Goal: Task Accomplishment & Management: Manage account settings

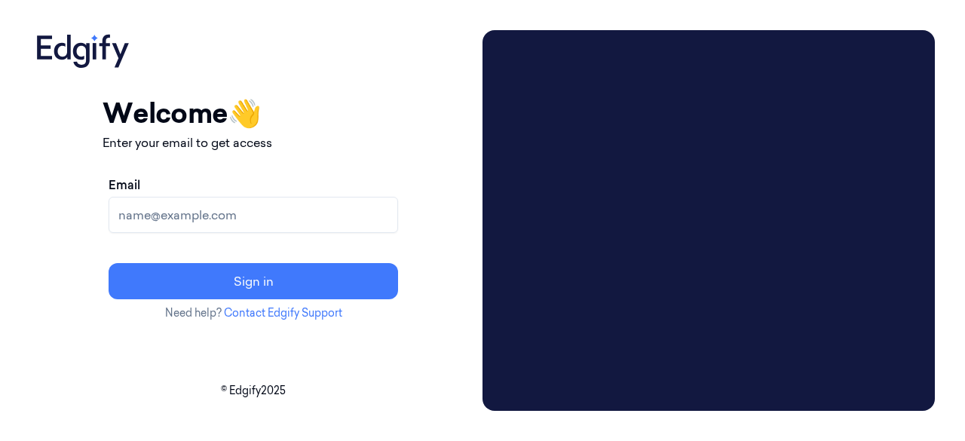
click at [226, 212] on input "Email" at bounding box center [254, 215] width 290 height 36
type input "[EMAIL_ADDRESS][DOMAIN_NAME]"
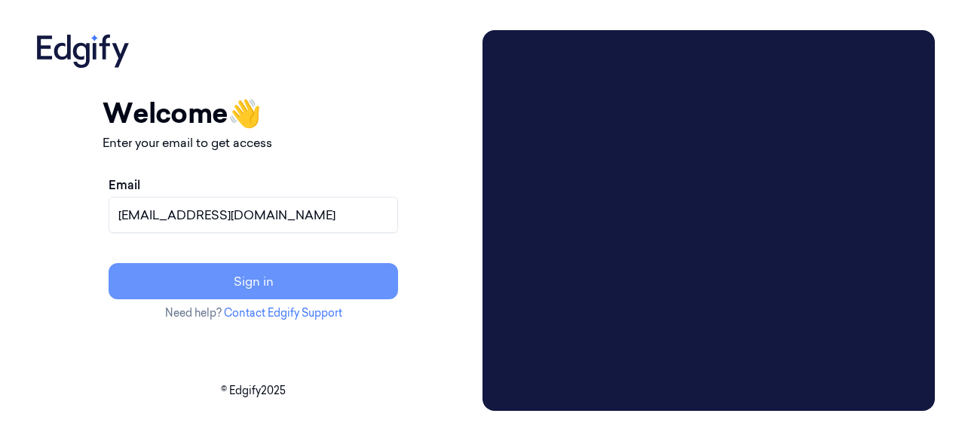
click at [318, 293] on button "Sign in" at bounding box center [254, 281] width 290 height 36
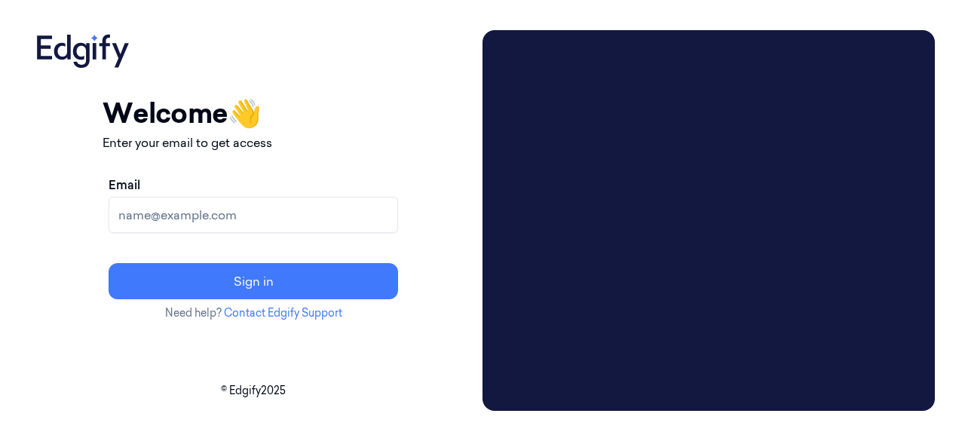
click at [239, 219] on input "Email" at bounding box center [254, 215] width 290 height 36
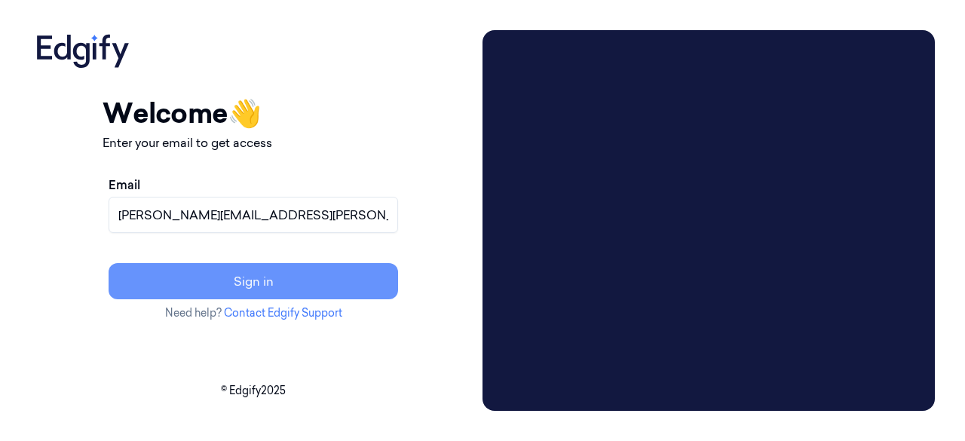
type input "[PERSON_NAME][EMAIL_ADDRESS][PERSON_NAME][DOMAIN_NAME]"
click at [330, 278] on button "Sign in" at bounding box center [254, 281] width 290 height 36
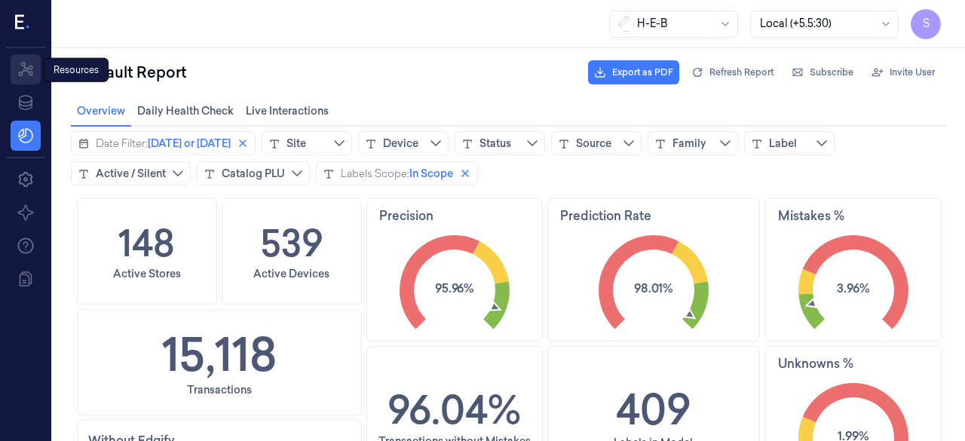
click at [32, 60] on icon at bounding box center [26, 69] width 18 height 18
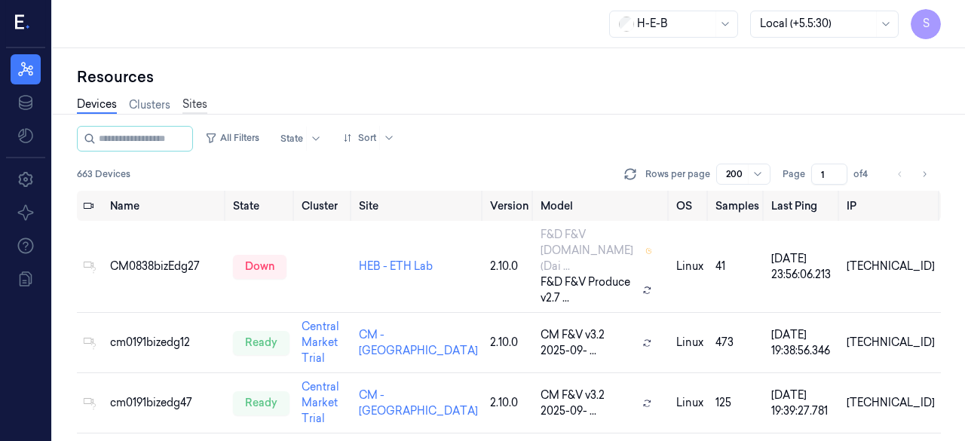
click at [189, 102] on link "Sites" at bounding box center [194, 105] width 25 height 17
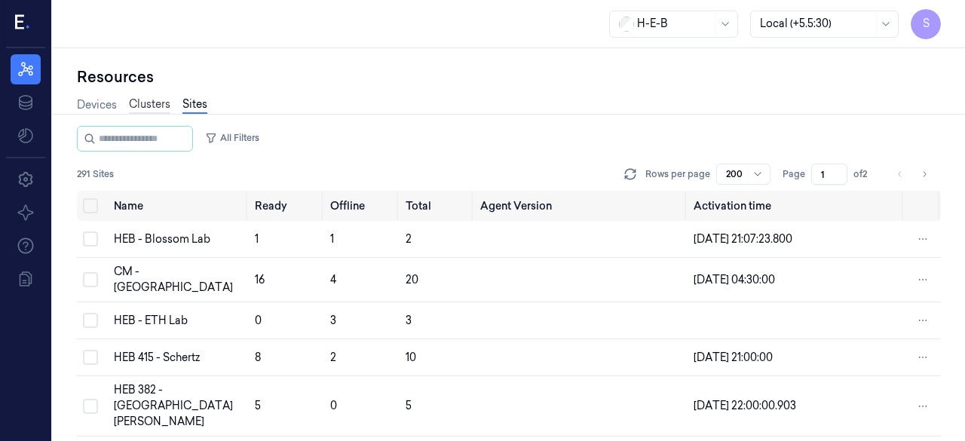
click at [146, 105] on link "Clusters" at bounding box center [149, 105] width 41 height 17
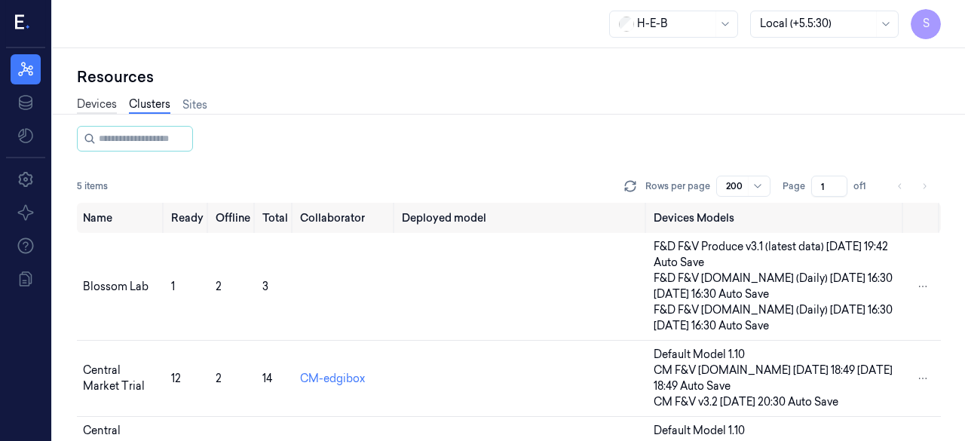
click at [89, 106] on link "Devices" at bounding box center [97, 105] width 40 height 17
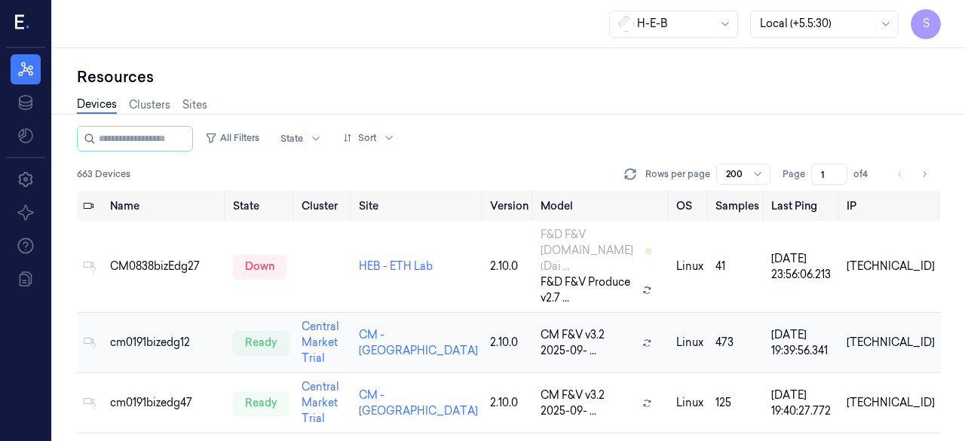
scroll to position [1, 0]
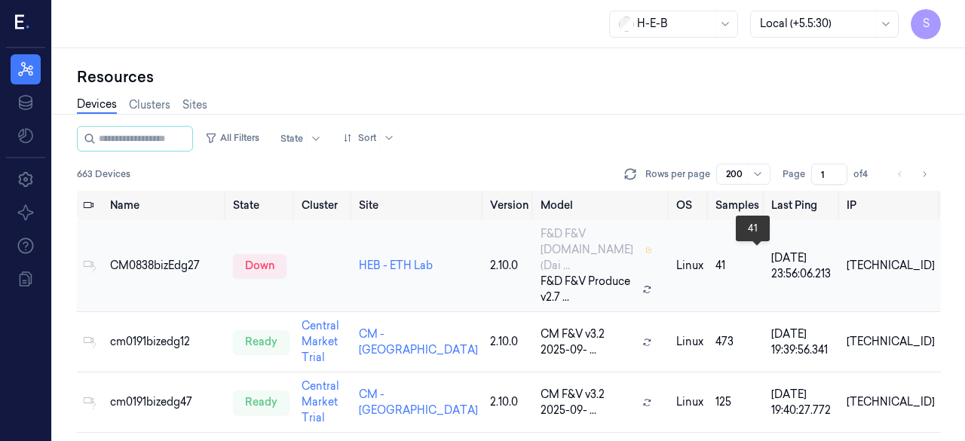
click at [741, 258] on div "41" at bounding box center [738, 266] width 44 height 16
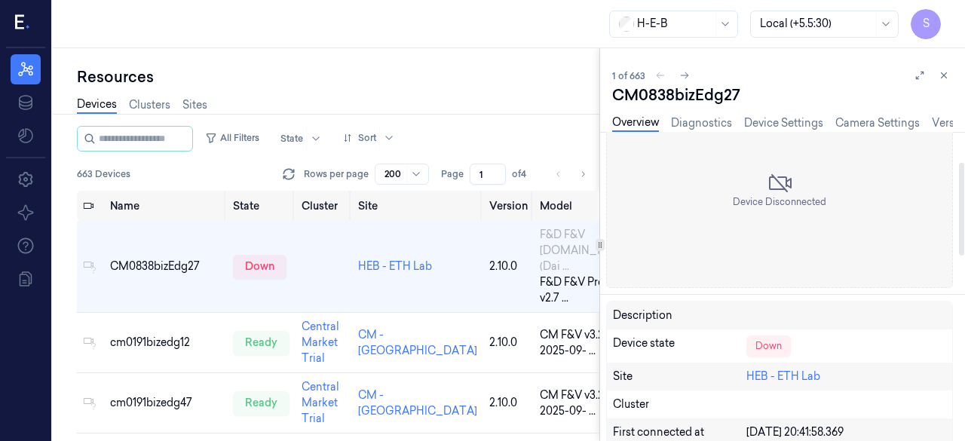
scroll to position [79, 0]
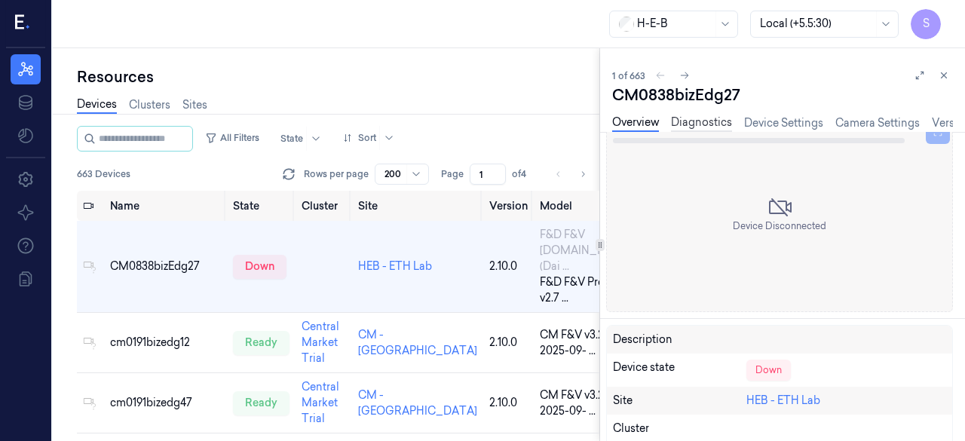
click at [698, 124] on link "Diagnostics" at bounding box center [701, 123] width 61 height 17
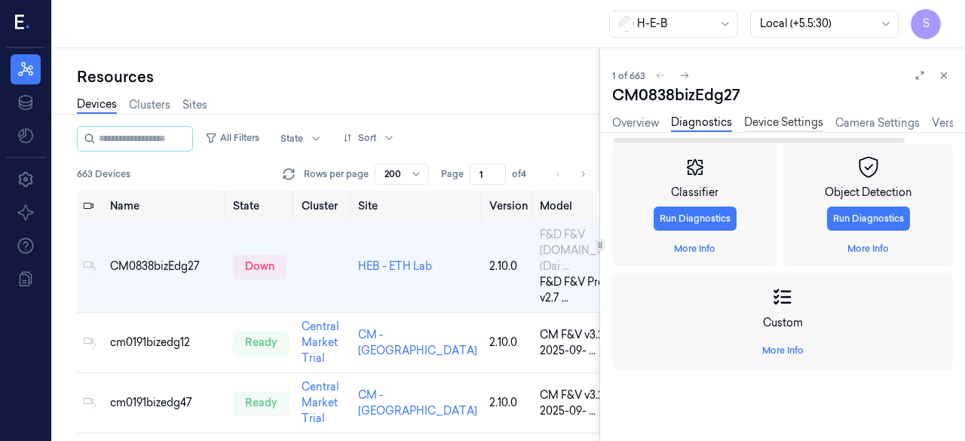
click at [766, 119] on link "Device Settings" at bounding box center [783, 123] width 79 height 17
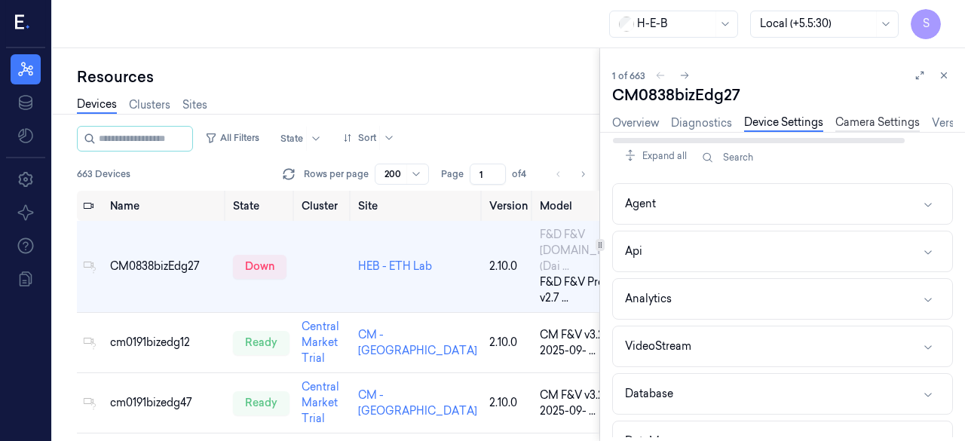
click at [857, 121] on link "Camera Settings" at bounding box center [878, 123] width 84 height 17
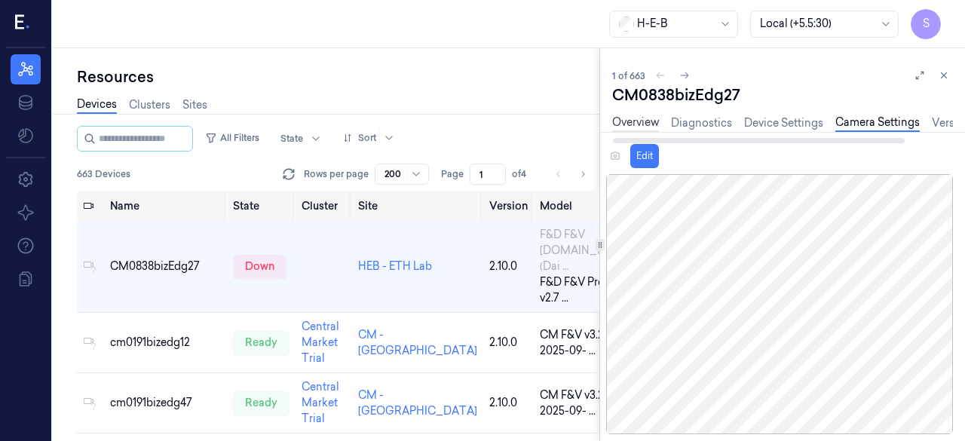
click at [633, 123] on link "Overview" at bounding box center [635, 123] width 47 height 17
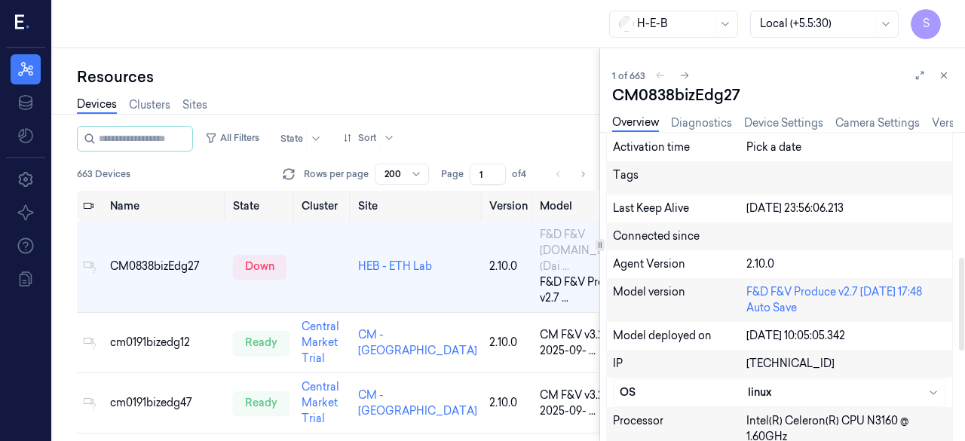
scroll to position [417, 0]
click at [485, 66] on div "Resources Devices Clusters Sites All Filters State Sort 663 Devices Rows per pa…" at bounding box center [326, 244] width 547 height 393
click at [945, 75] on icon at bounding box center [944, 75] width 11 height 11
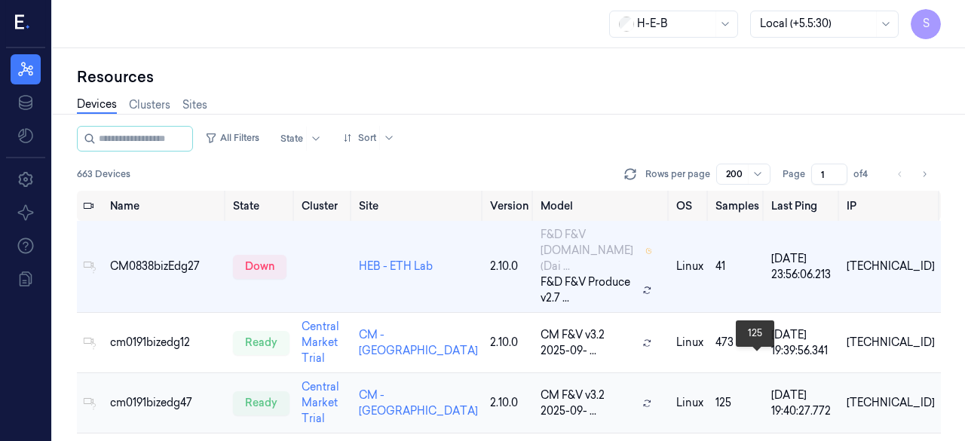
click at [739, 395] on div "125" at bounding box center [738, 403] width 44 height 16
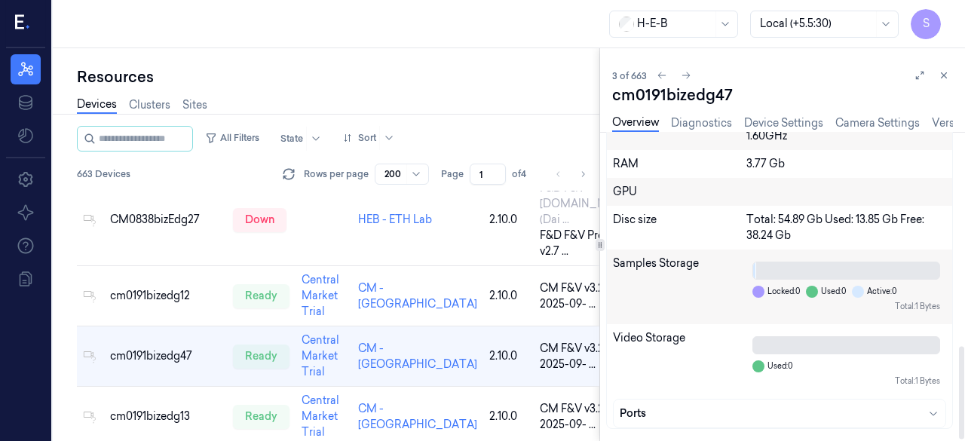
scroll to position [715, 0]
click at [940, 80] on icon at bounding box center [944, 75] width 11 height 11
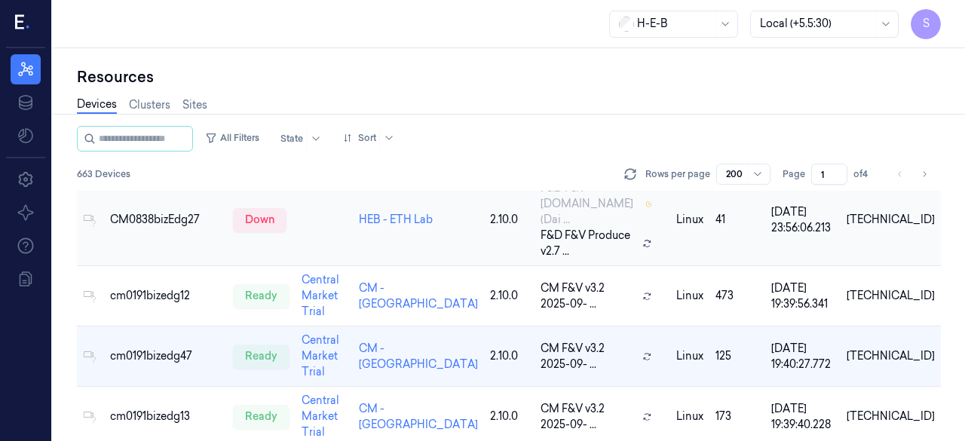
scroll to position [31, 0]
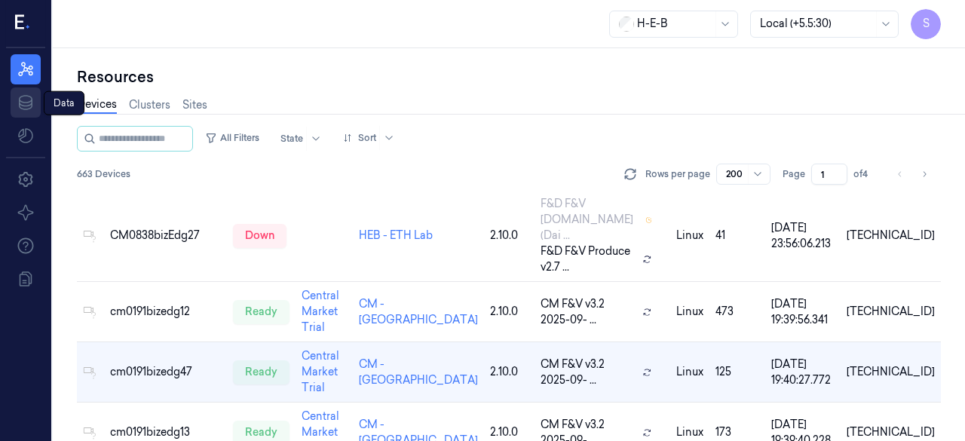
click at [29, 103] on icon at bounding box center [26, 103] width 18 height 18
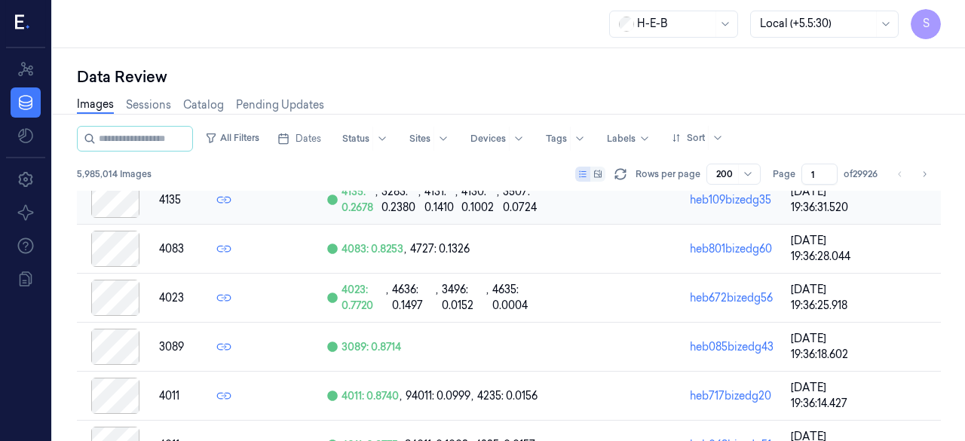
scroll to position [98, 0]
click at [201, 99] on link "Catalog" at bounding box center [203, 105] width 41 height 17
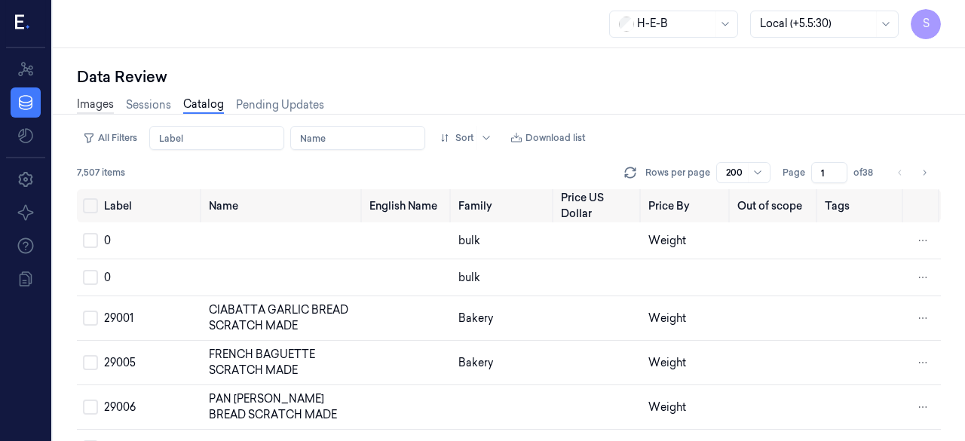
click at [94, 107] on link "Images" at bounding box center [95, 105] width 37 height 17
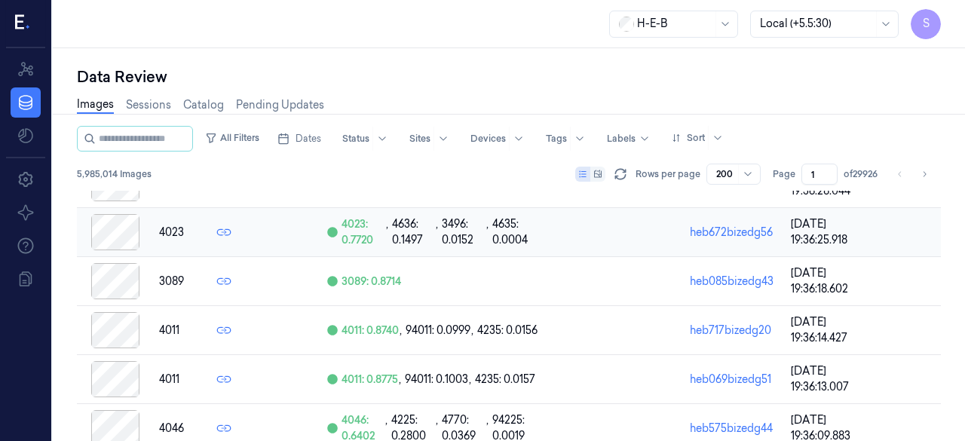
scroll to position [164, 0]
click at [110, 382] on div at bounding box center [115, 378] width 64 height 36
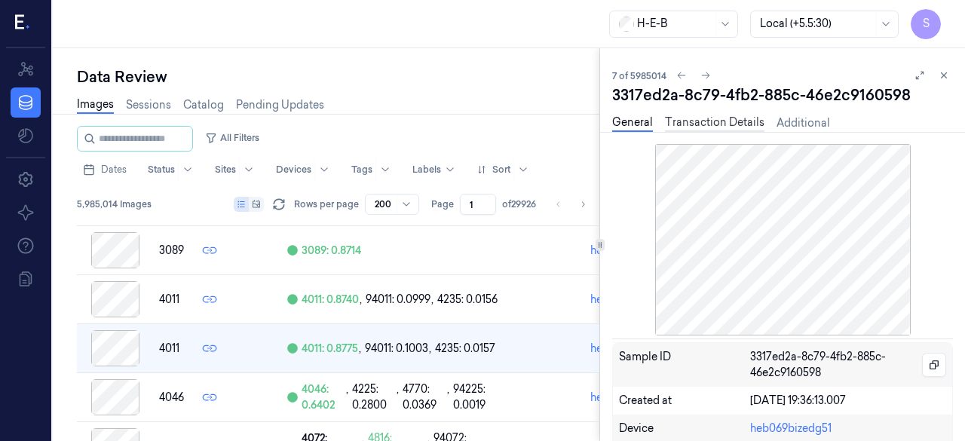
click at [701, 121] on link "Transaction Details" at bounding box center [715, 123] width 100 height 17
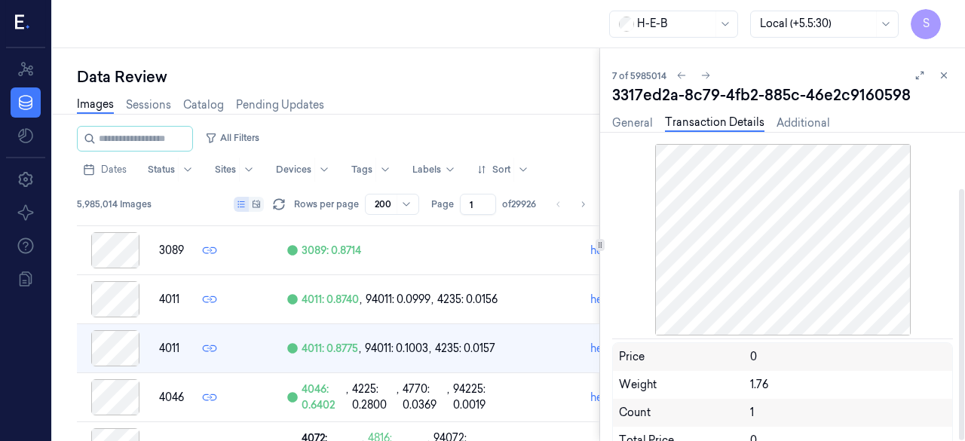
scroll to position [69, 0]
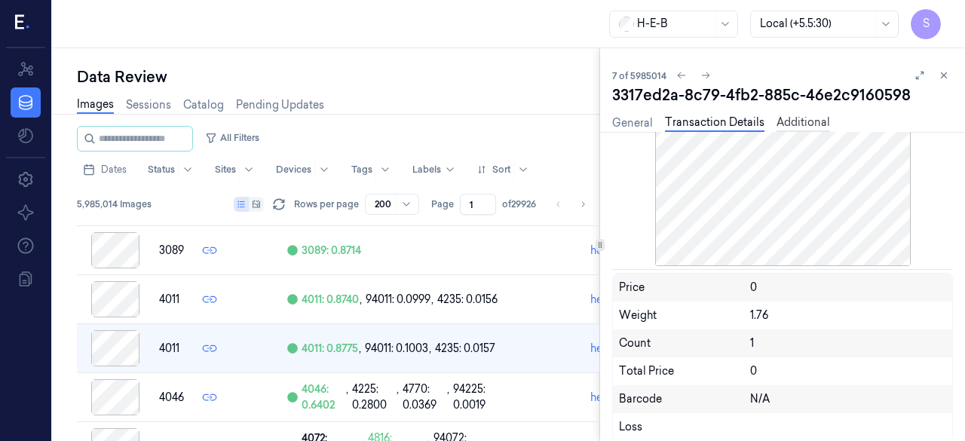
click at [789, 122] on link "Additional" at bounding box center [804, 123] width 54 height 17
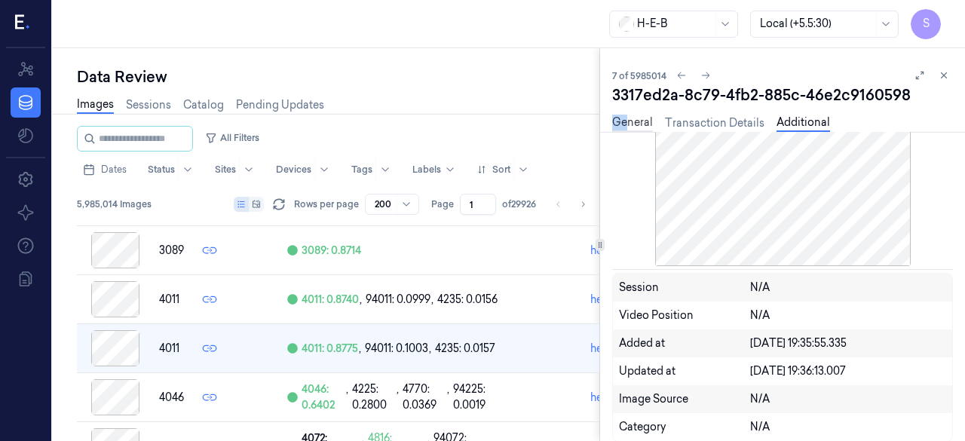
drag, startPoint x: 624, startPoint y: 112, endPoint x: 624, endPoint y: 121, distance: 8.3
click at [624, 121] on div "General Transaction Details Additional" at bounding box center [721, 125] width 218 height 38
click at [624, 121] on link "General" at bounding box center [632, 123] width 41 height 17
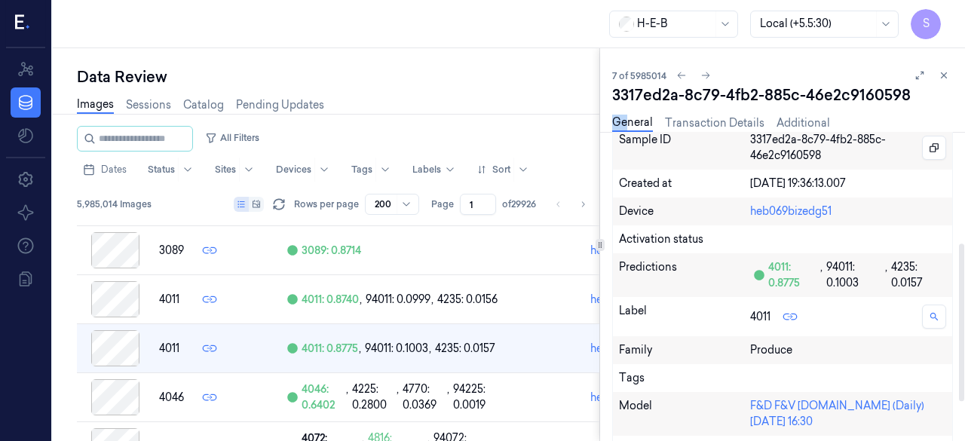
scroll to position [218, 0]
click at [947, 73] on icon at bounding box center [944, 75] width 11 height 11
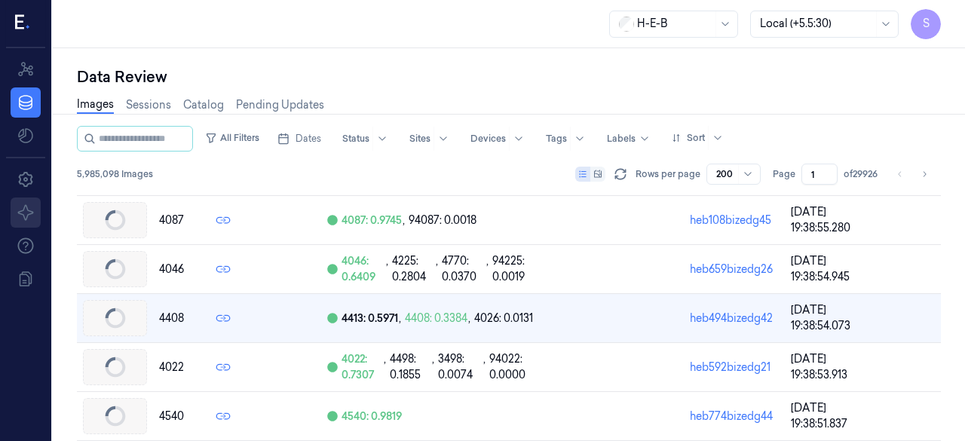
scroll to position [4320, 0]
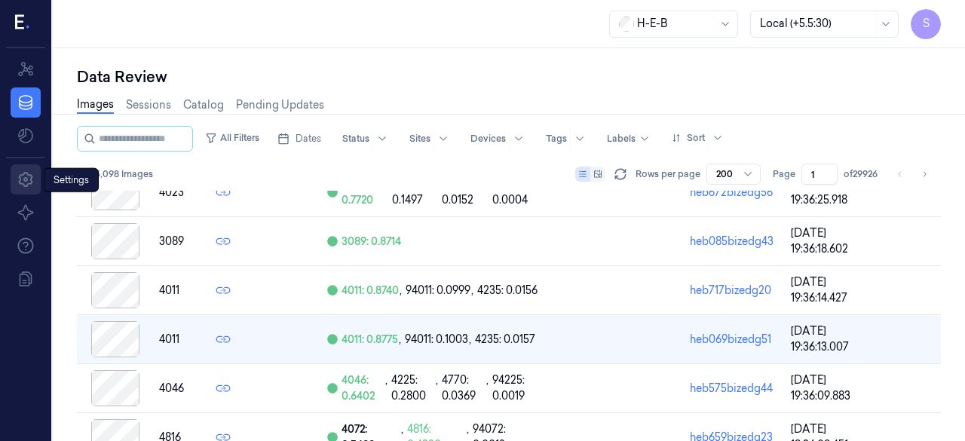
click at [27, 180] on icon at bounding box center [25, 179] width 14 height 15
click at [24, 180] on icon at bounding box center [25, 179] width 14 height 15
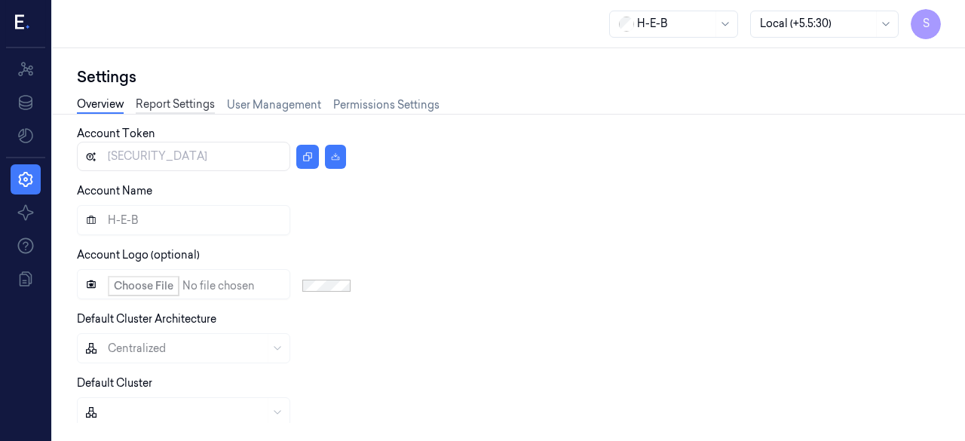
click at [187, 103] on link "Report Settings" at bounding box center [175, 105] width 79 height 17
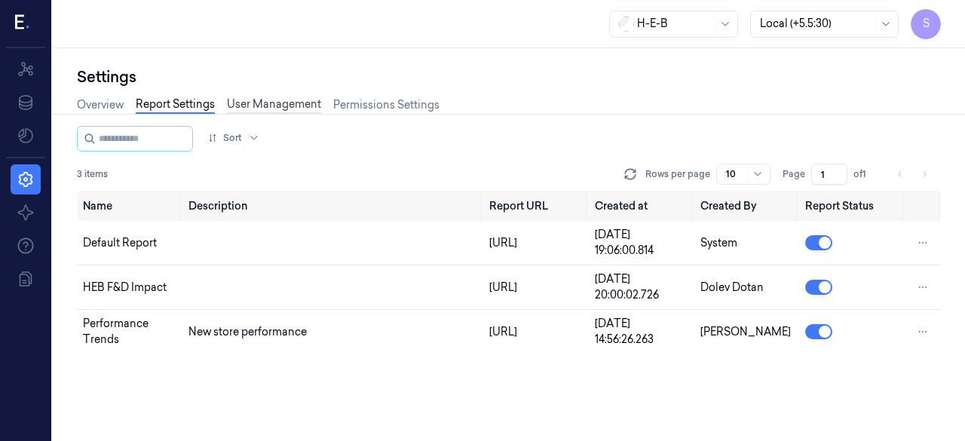
click at [271, 102] on link "User Management" at bounding box center [274, 105] width 94 height 17
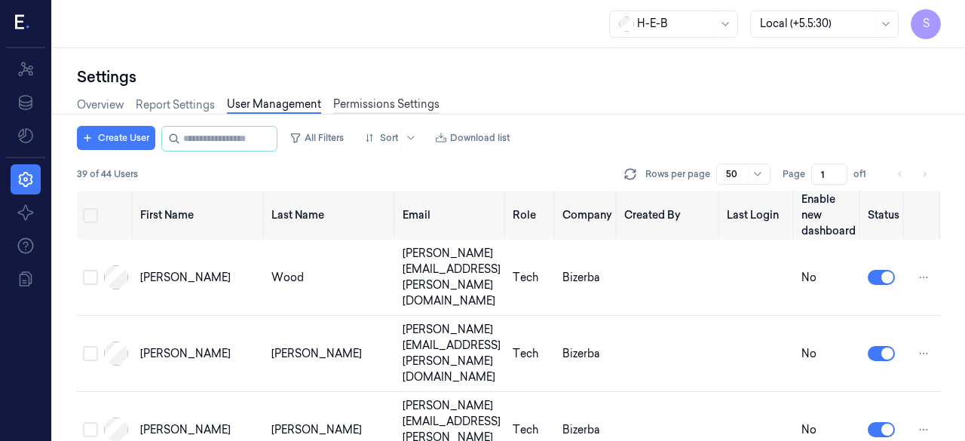
click at [397, 102] on link "Permissions Settings" at bounding box center [386, 105] width 106 height 17
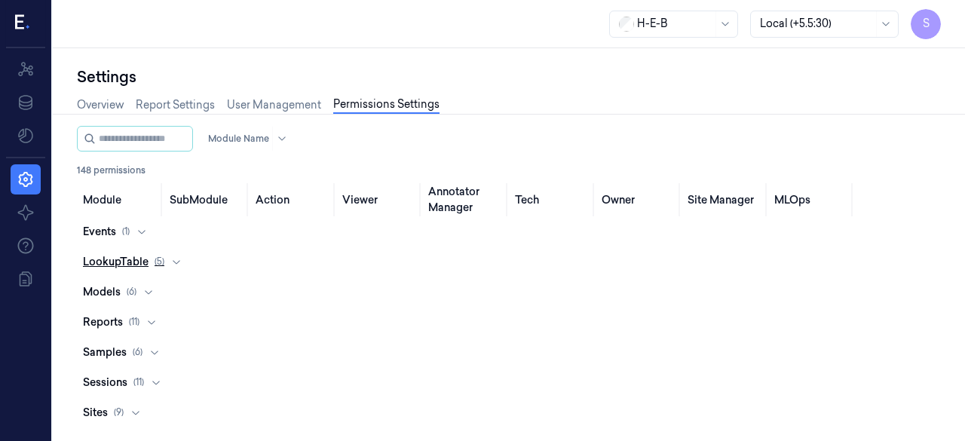
scroll to position [121, 0]
click at [152, 323] on icon at bounding box center [152, 321] width 12 height 12
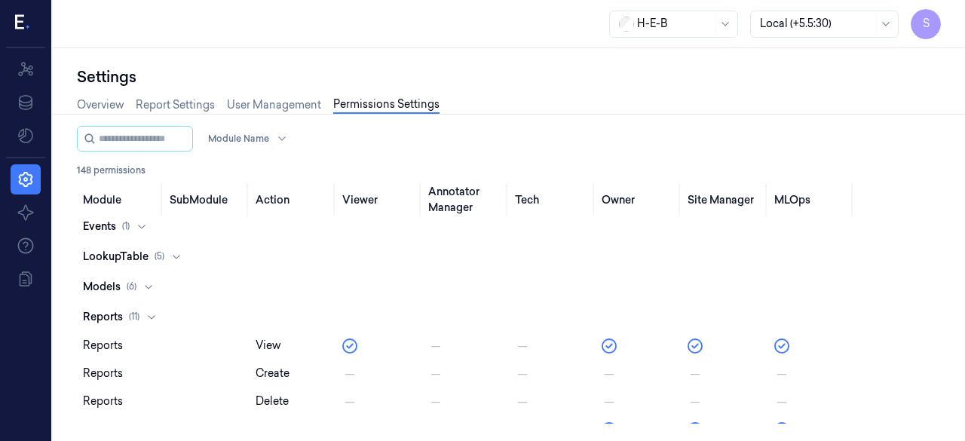
scroll to position [0, 0]
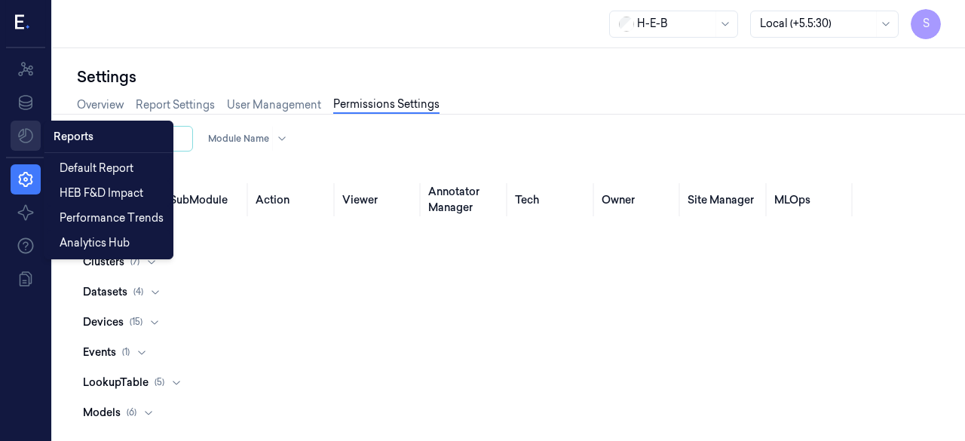
click at [23, 132] on html "S Resources Data Reports Reports Settings About Support Documentation H-E-B Loc…" at bounding box center [482, 220] width 965 height 441
click at [98, 165] on span "Default Report" at bounding box center [97, 169] width 74 height 16
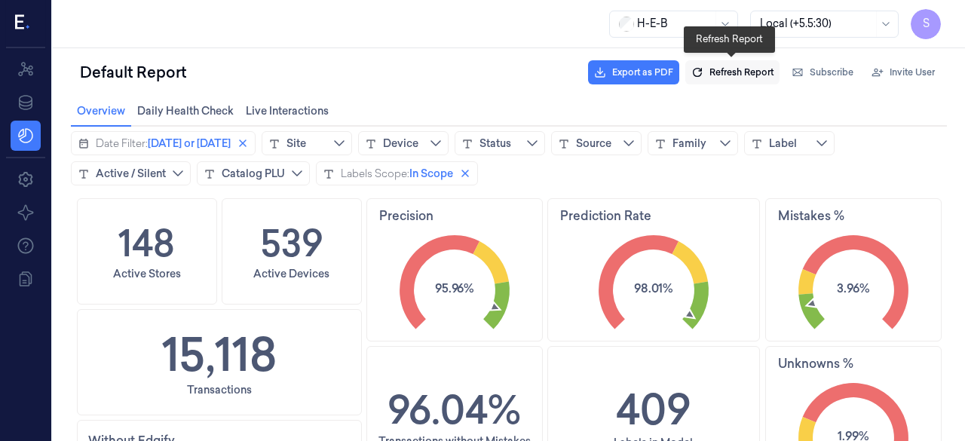
click at [725, 72] on span "Refresh Report" at bounding box center [742, 73] width 64 height 14
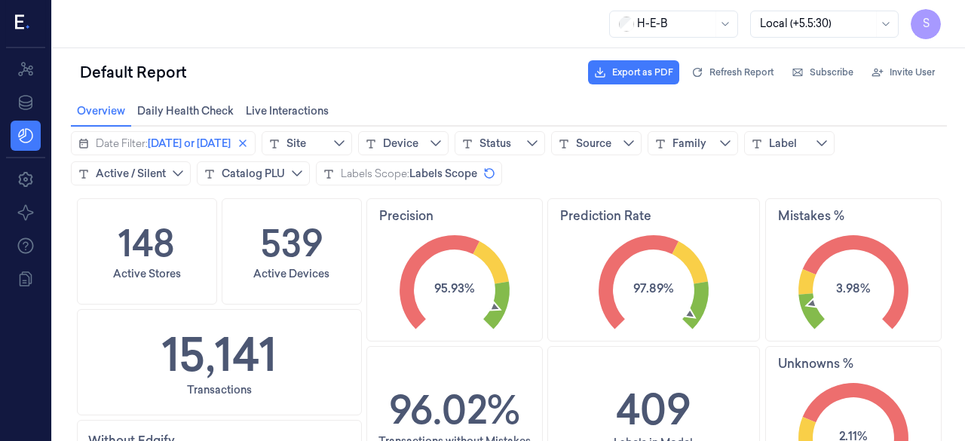
click at [23, 22] on icon at bounding box center [19, 22] width 9 height 14
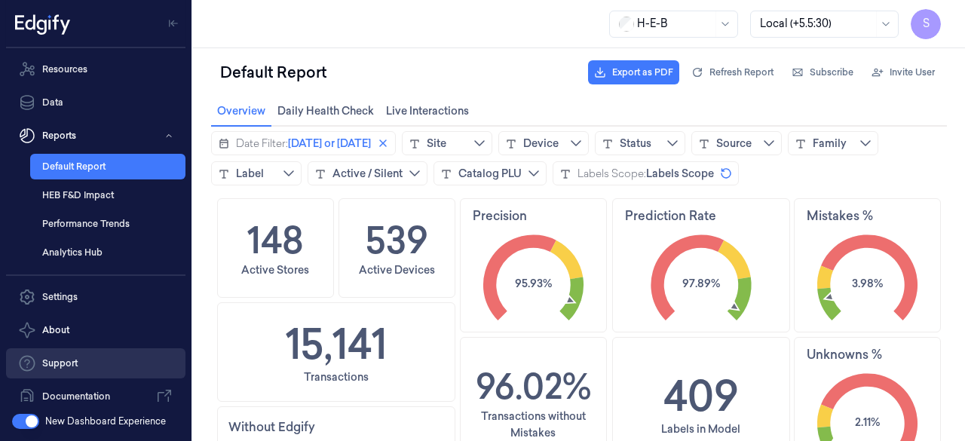
scroll to position [15, 0]
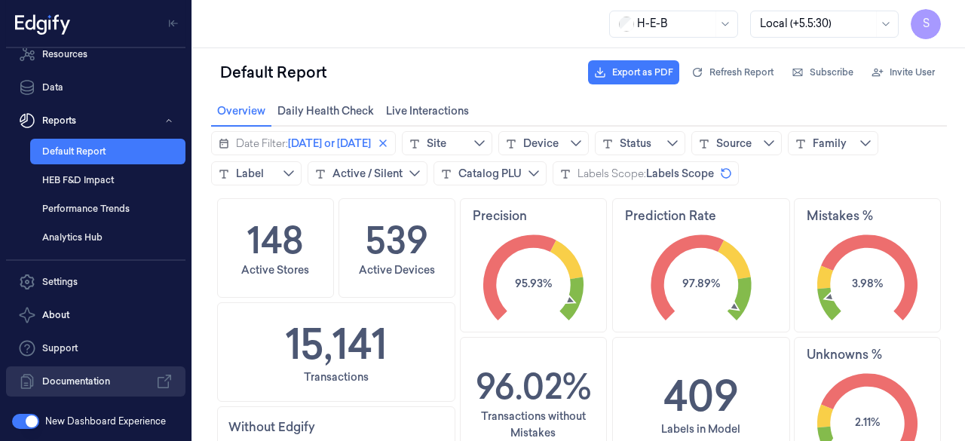
click at [80, 379] on link "Documentation" at bounding box center [95, 381] width 179 height 30
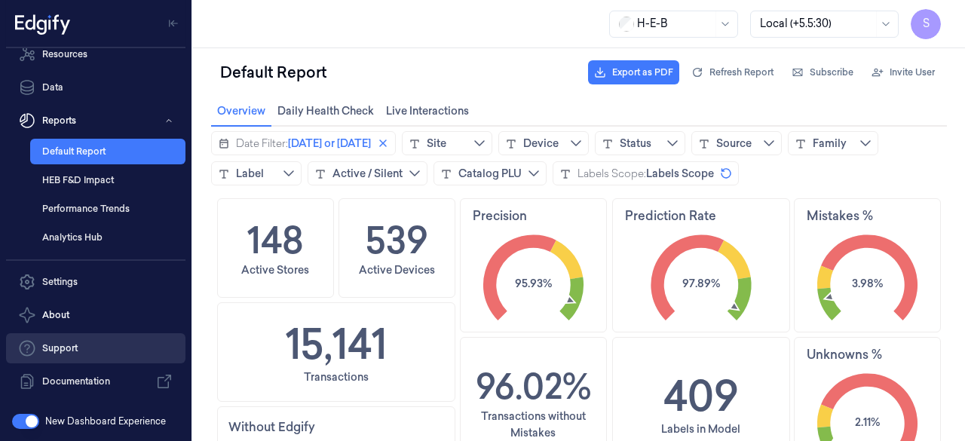
scroll to position [0, 0]
